Goal: Task Accomplishment & Management: Complete application form

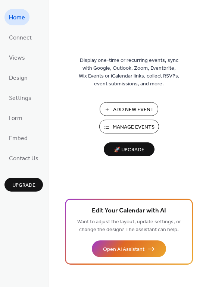
click at [118, 126] on span "Manage Events" at bounding box center [133, 127] width 42 height 8
click at [118, 127] on span "Manage Events" at bounding box center [133, 127] width 42 height 8
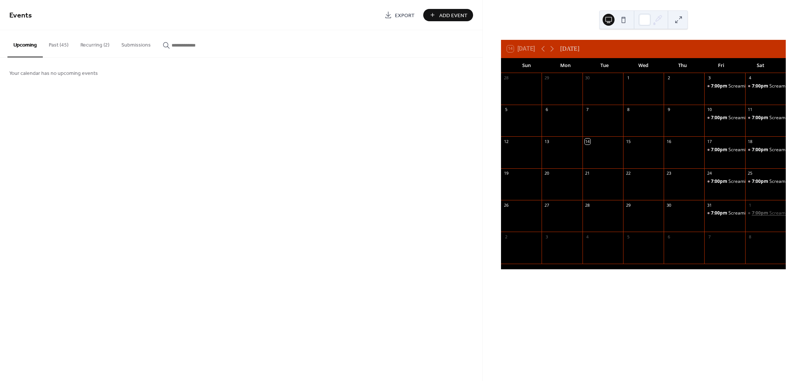
click at [752, 214] on span "7:00pm" at bounding box center [761, 213] width 18 height 6
click at [601, 193] on span "11:00pm" at bounding box center [608, 192] width 22 height 9
click at [593, 185] on span "Saturday, November 1, 2025" at bounding box center [584, 183] width 17 height 9
click at [608, 195] on span "11:00pm" at bounding box center [608, 192] width 22 height 9
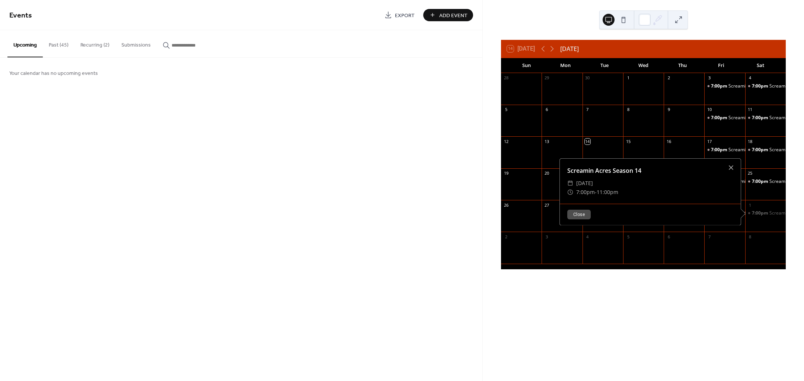
click at [598, 191] on span "11:00pm" at bounding box center [608, 192] width 22 height 9
click at [727, 168] on div at bounding box center [731, 167] width 10 height 10
click at [56, 45] on button "Past (45)" at bounding box center [59, 43] width 32 height 26
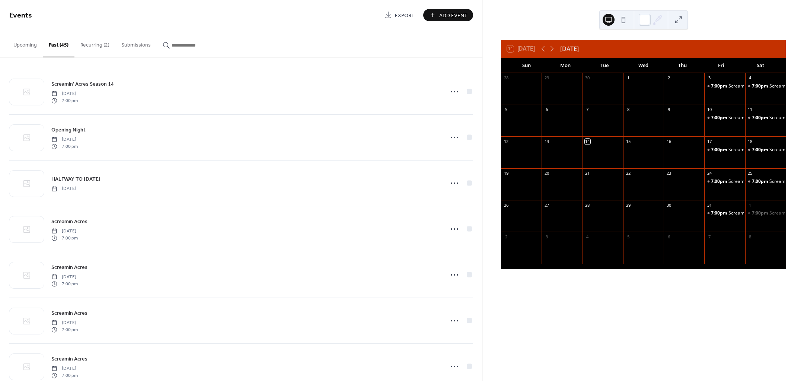
click at [19, 45] on button "Upcoming" at bounding box center [24, 43] width 35 height 26
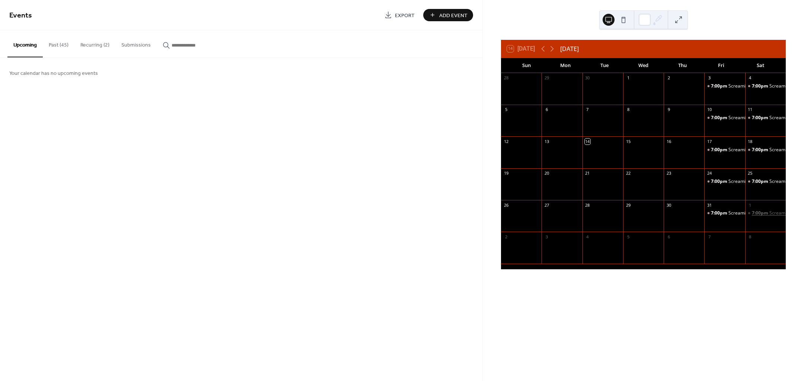
click at [756, 212] on span "7:00pm" at bounding box center [761, 213] width 18 height 6
click at [736, 163] on div at bounding box center [736, 166] width 10 height 10
click at [717, 217] on div "7:00pm Screamin Acres Season 14" at bounding box center [725, 219] width 41 height 19
click at [719, 209] on div "31" at bounding box center [725, 205] width 41 height 10
click at [553, 44] on icon at bounding box center [552, 48] width 9 height 9
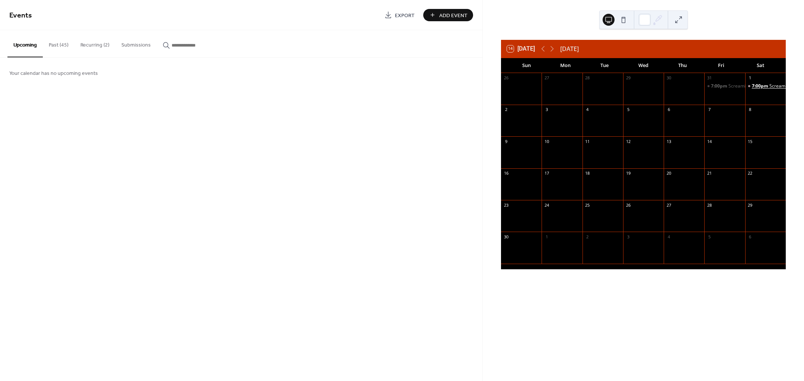
click at [760, 86] on span "7:00pm" at bounding box center [761, 86] width 18 height 6
click at [619, 82] on div "Screamin Acres Season 14" at bounding box center [658, 86] width 181 height 9
click at [647, 87] on div "Screamin Acres Season 14" at bounding box center [658, 86] width 181 height 9
click at [634, 103] on div "​ 7:00pm - 11:00pm" at bounding box center [659, 107] width 166 height 9
click at [598, 104] on span "7:00pm" at bounding box center [594, 107] width 19 height 9
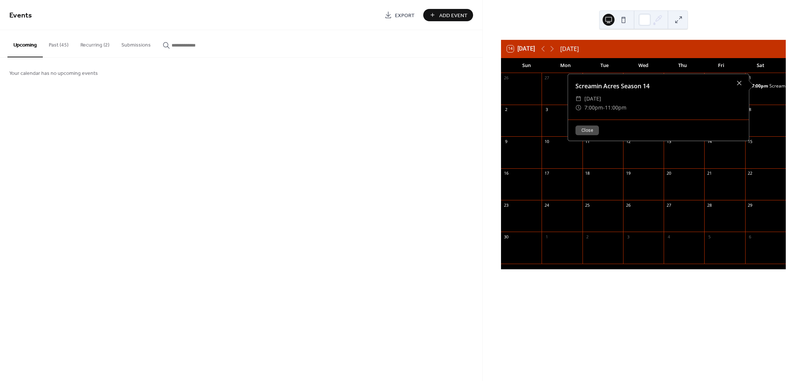
click at [605, 105] on span "11:00pm" at bounding box center [616, 107] width 22 height 9
click at [576, 109] on div "​" at bounding box center [579, 107] width 6 height 9
click at [93, 45] on button "Recurring (2)" at bounding box center [94, 43] width 41 height 26
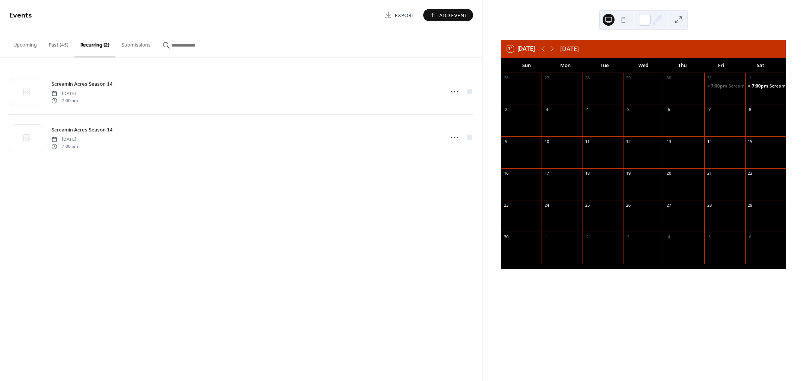
click at [57, 47] on button "Past (45)" at bounding box center [59, 43] width 32 height 26
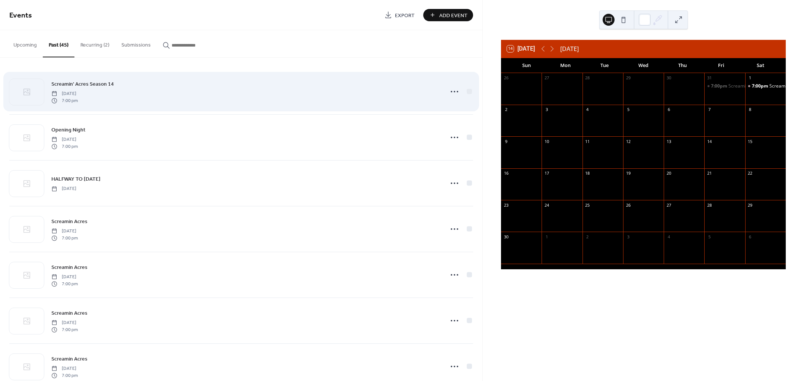
click at [106, 85] on span "Screamin' Acres Season 14" at bounding box center [82, 84] width 63 height 8
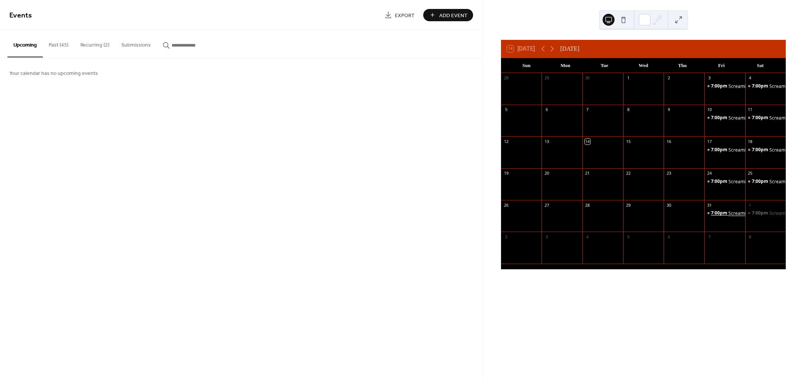
click at [724, 211] on span "7:00pm" at bounding box center [720, 213] width 18 height 6
click at [756, 214] on span "7:00pm" at bounding box center [761, 213] width 18 height 6
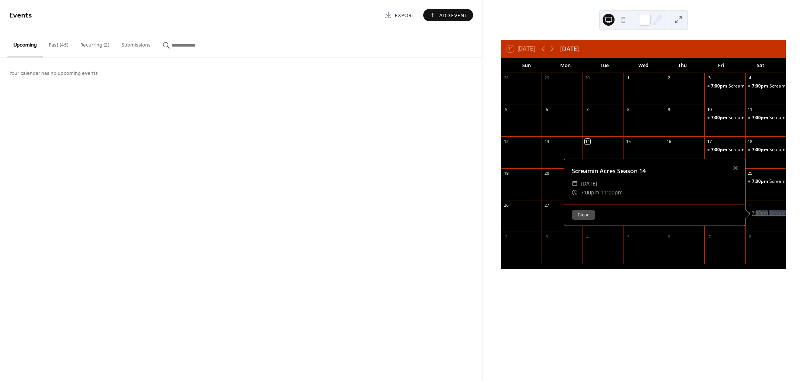
click at [756, 214] on span "7:00pm" at bounding box center [761, 213] width 18 height 6
click at [639, 173] on div "Screamin Acres Season 14" at bounding box center [655, 170] width 181 height 9
click at [88, 46] on button "Recurring (2)" at bounding box center [94, 43] width 41 height 26
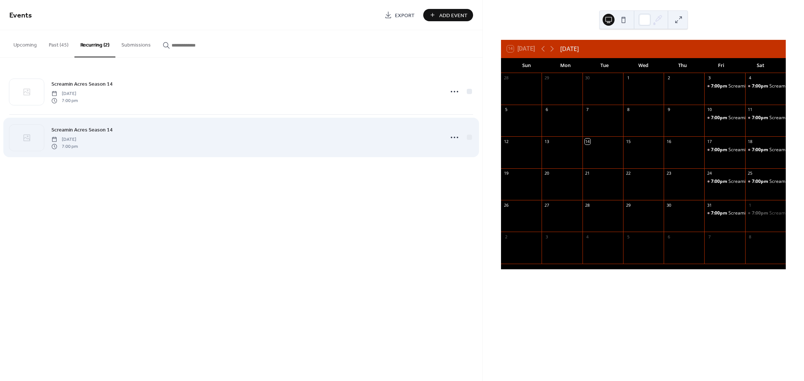
click at [93, 126] on span "Screamin Acres Season 14" at bounding box center [81, 130] width 61 height 8
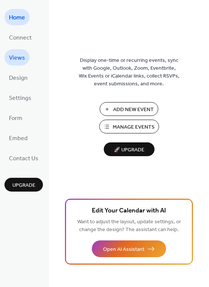
click at [14, 52] on span "Views" at bounding box center [17, 58] width 16 height 12
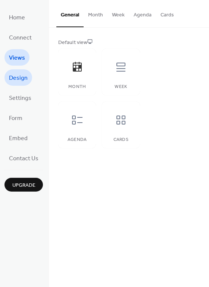
click at [16, 78] on span "Design" at bounding box center [18, 78] width 19 height 12
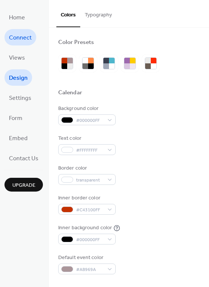
click at [19, 36] on span "Connect" at bounding box center [20, 38] width 23 height 12
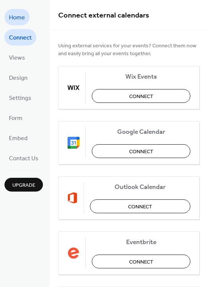
click at [23, 16] on span "Home" at bounding box center [17, 18] width 16 height 12
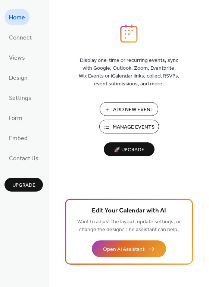
click at [117, 130] on span "Manage Events" at bounding box center [133, 127] width 42 height 8
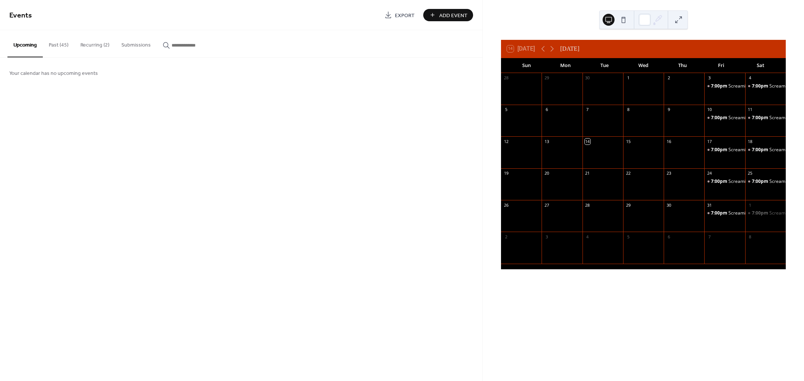
click at [58, 45] on button "Past (45)" at bounding box center [59, 43] width 32 height 26
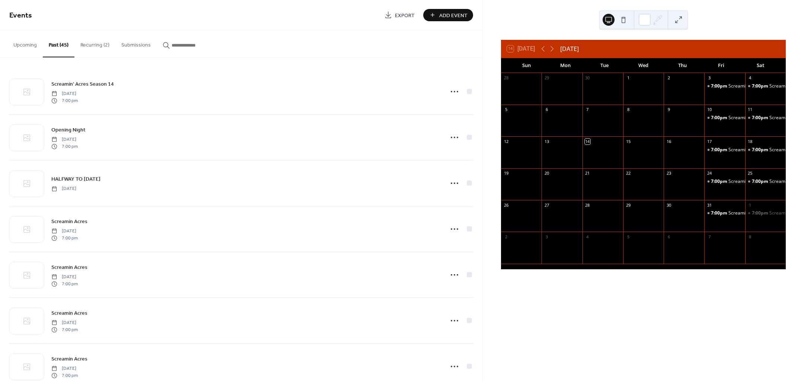
click at [29, 48] on button "Upcoming" at bounding box center [24, 43] width 35 height 26
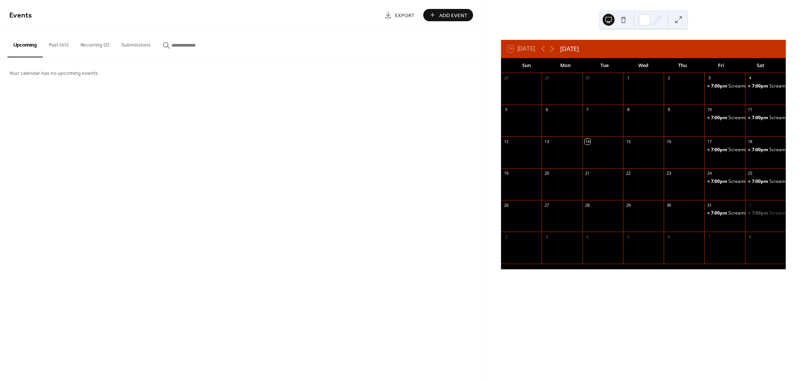
click at [444, 17] on span "Add Event" at bounding box center [453, 16] width 28 height 8
